Goal: Task Accomplishment & Management: Manage account settings

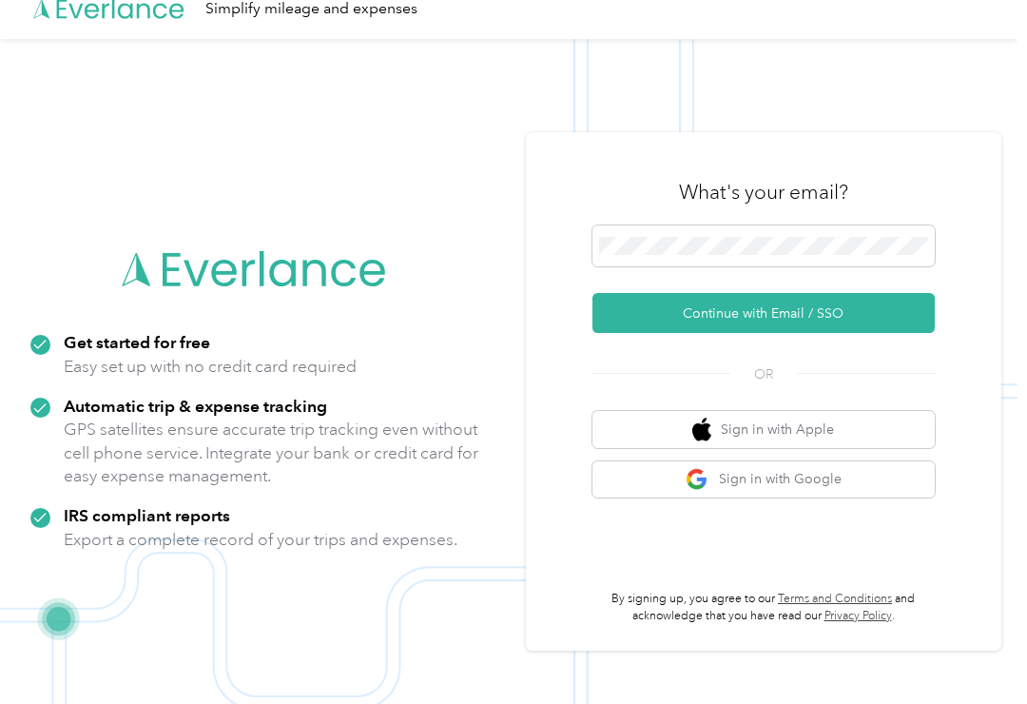
scroll to position [61, 0]
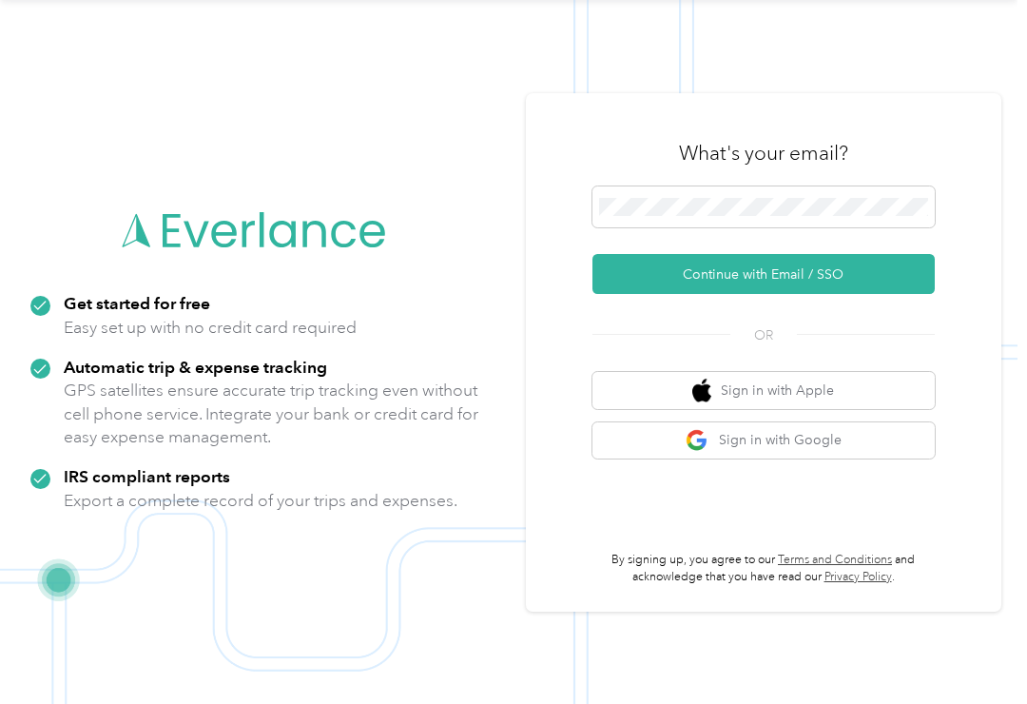
click at [818, 291] on button "Continue with Email / SSO" at bounding box center [764, 274] width 342 height 40
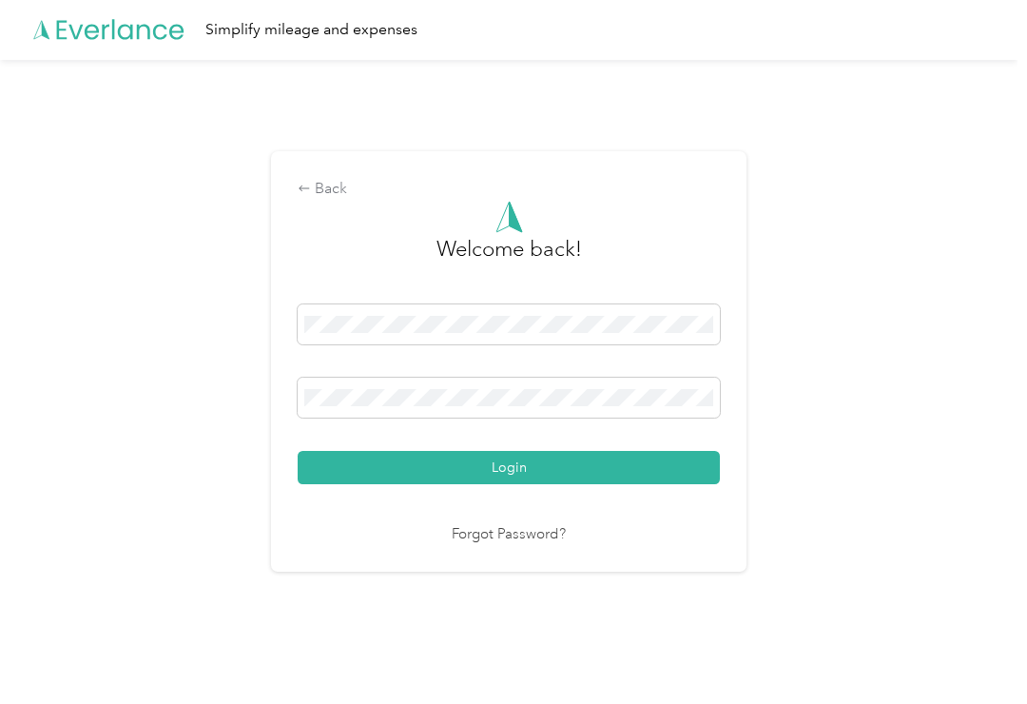
scroll to position [3, 0]
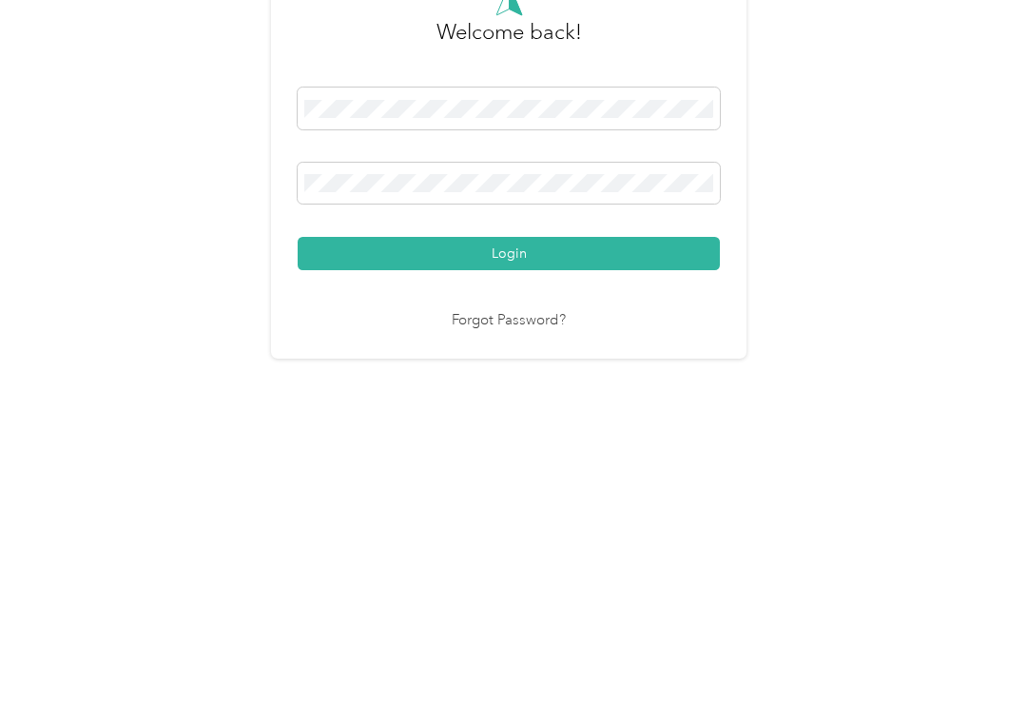
click at [514, 453] on button "Login" at bounding box center [509, 469] width 422 height 33
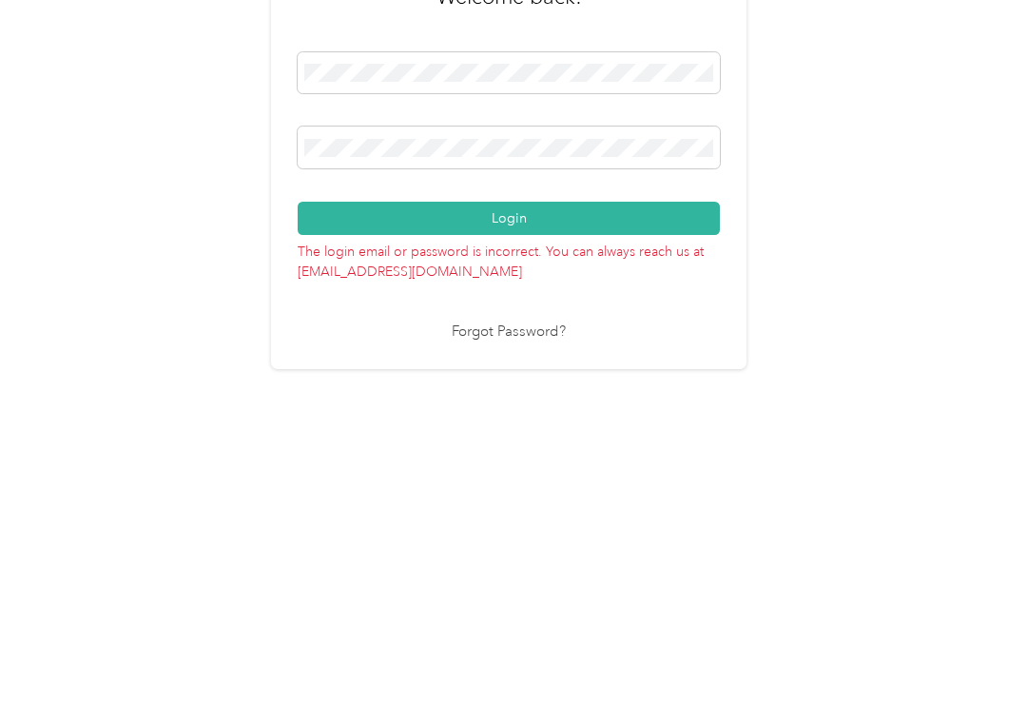
click at [514, 430] on button "Login" at bounding box center [509, 446] width 422 height 33
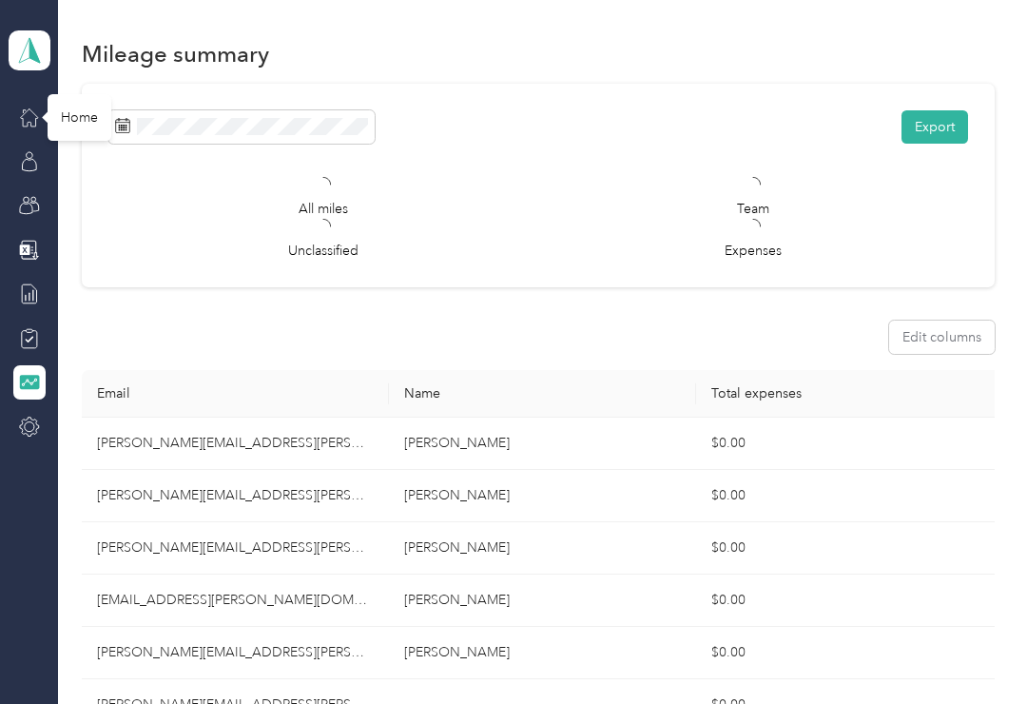
click at [20, 119] on icon at bounding box center [29, 117] width 21 height 21
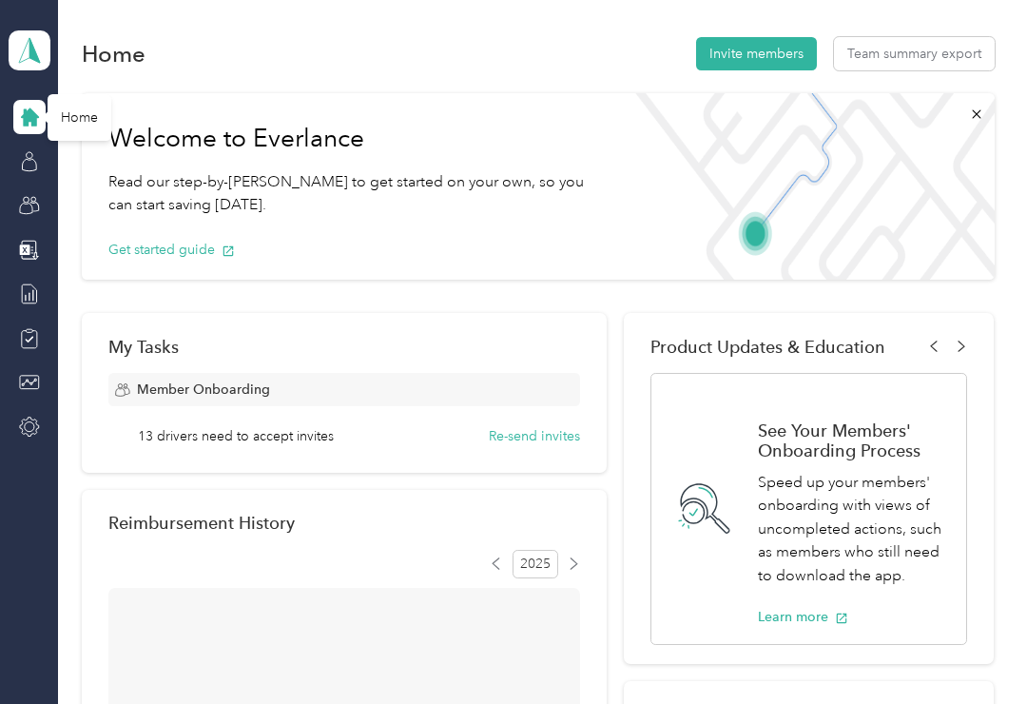
click at [774, 51] on button "Invite members" at bounding box center [756, 53] width 121 height 33
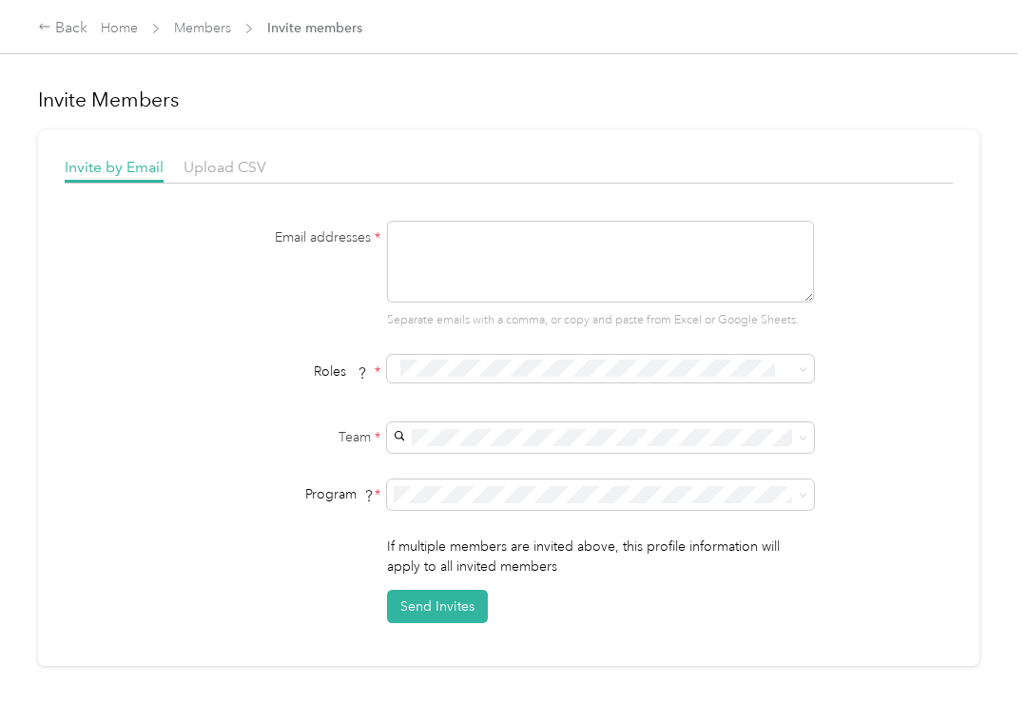
click at [458, 251] on textarea at bounding box center [600, 262] width 427 height 82
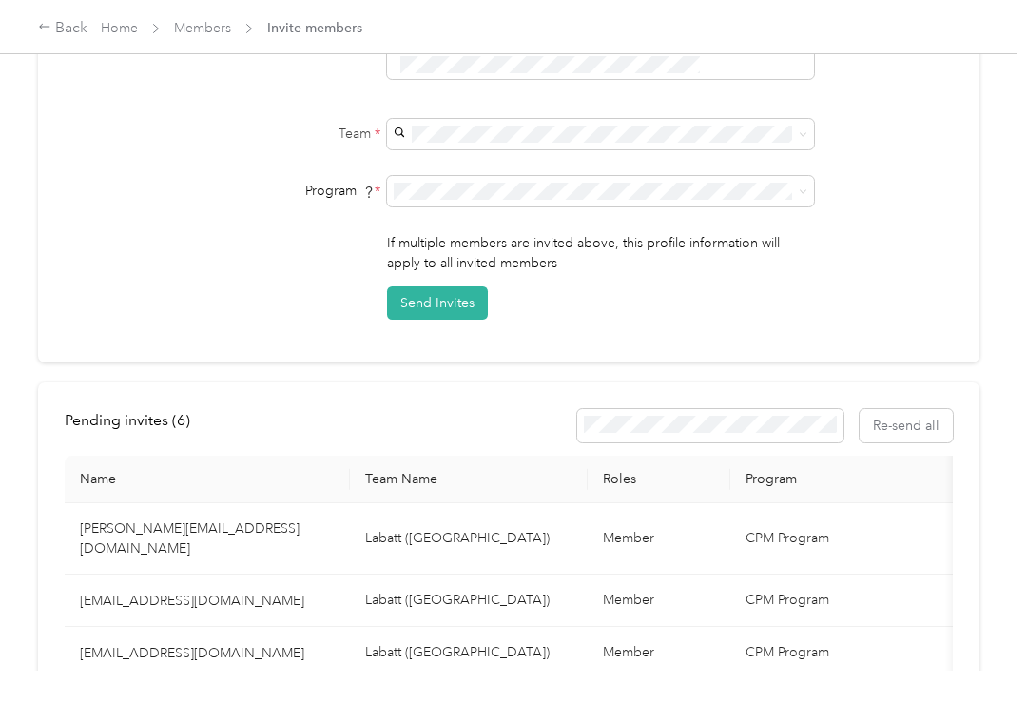
scroll to position [334, 0]
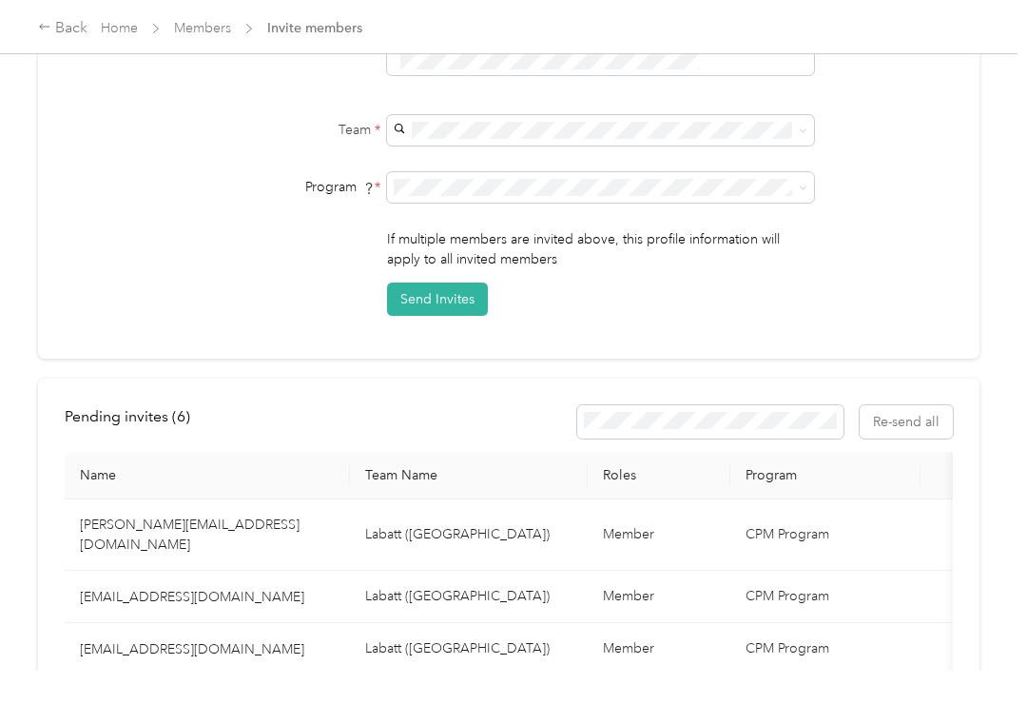
type textarea "[PERSON_NAME][EMAIL_ADDRESS][DOMAIN_NAME]"
click at [449, 143] on span "Labatt ([GEOGRAPHIC_DATA])" at bounding box center [497, 138] width 185 height 16
click at [456, 283] on button "Send Invites" at bounding box center [437, 299] width 101 height 33
